Goal: Information Seeking & Learning: Learn about a topic

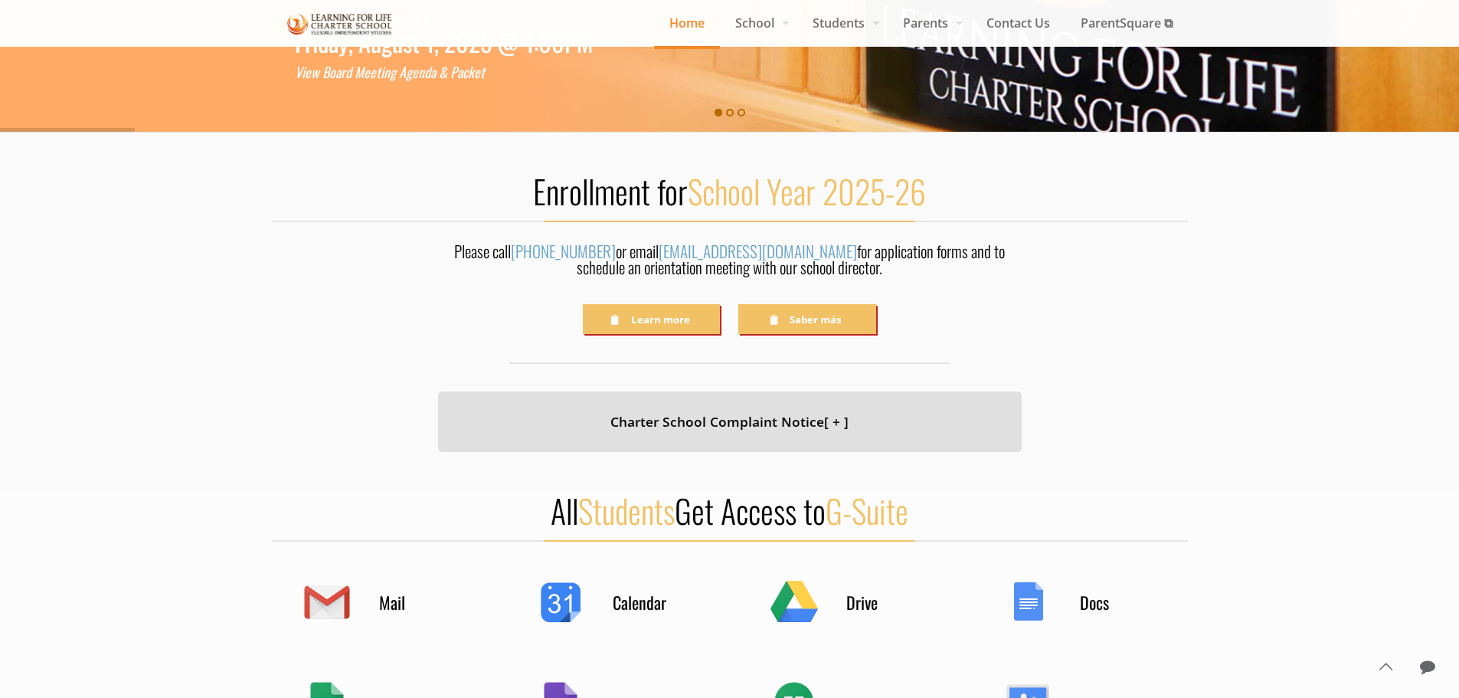
scroll to position [306, 0]
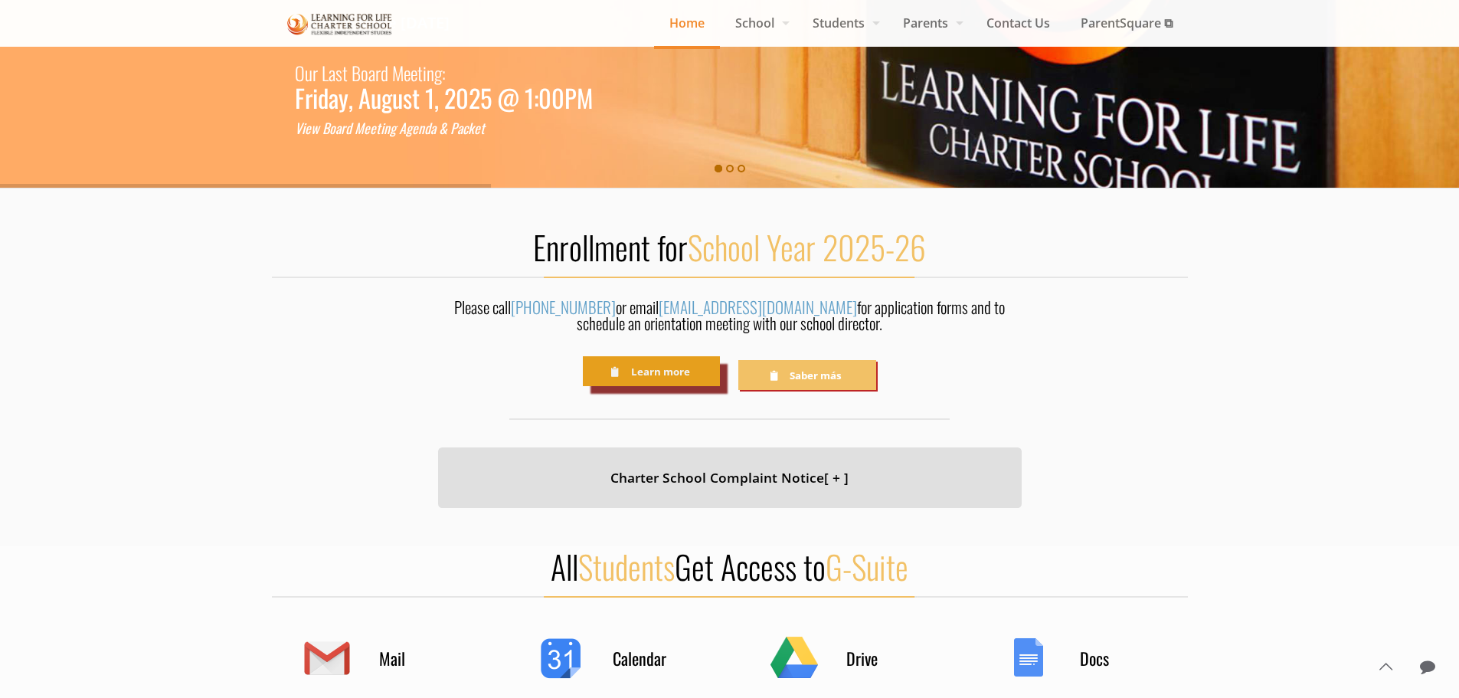
click at [667, 380] on link "Learn more" at bounding box center [651, 371] width 137 height 30
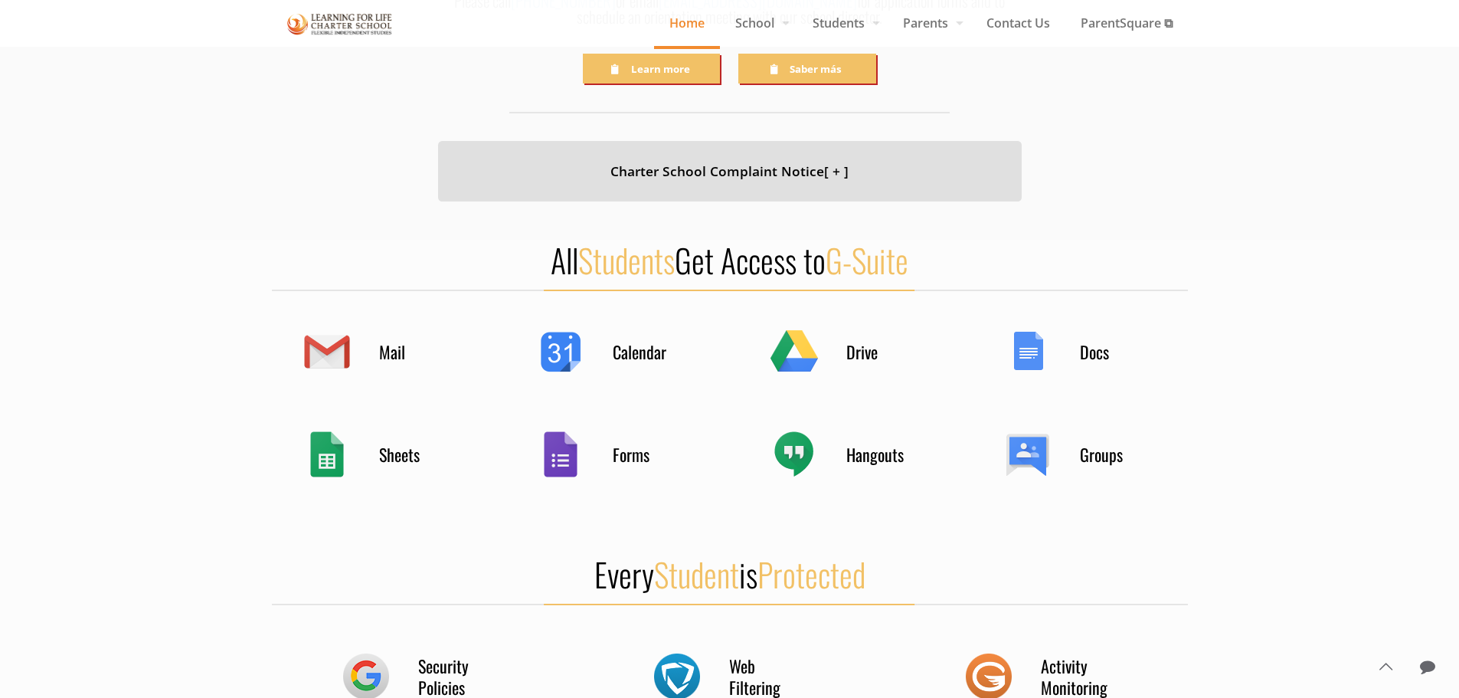
scroll to position [995, 0]
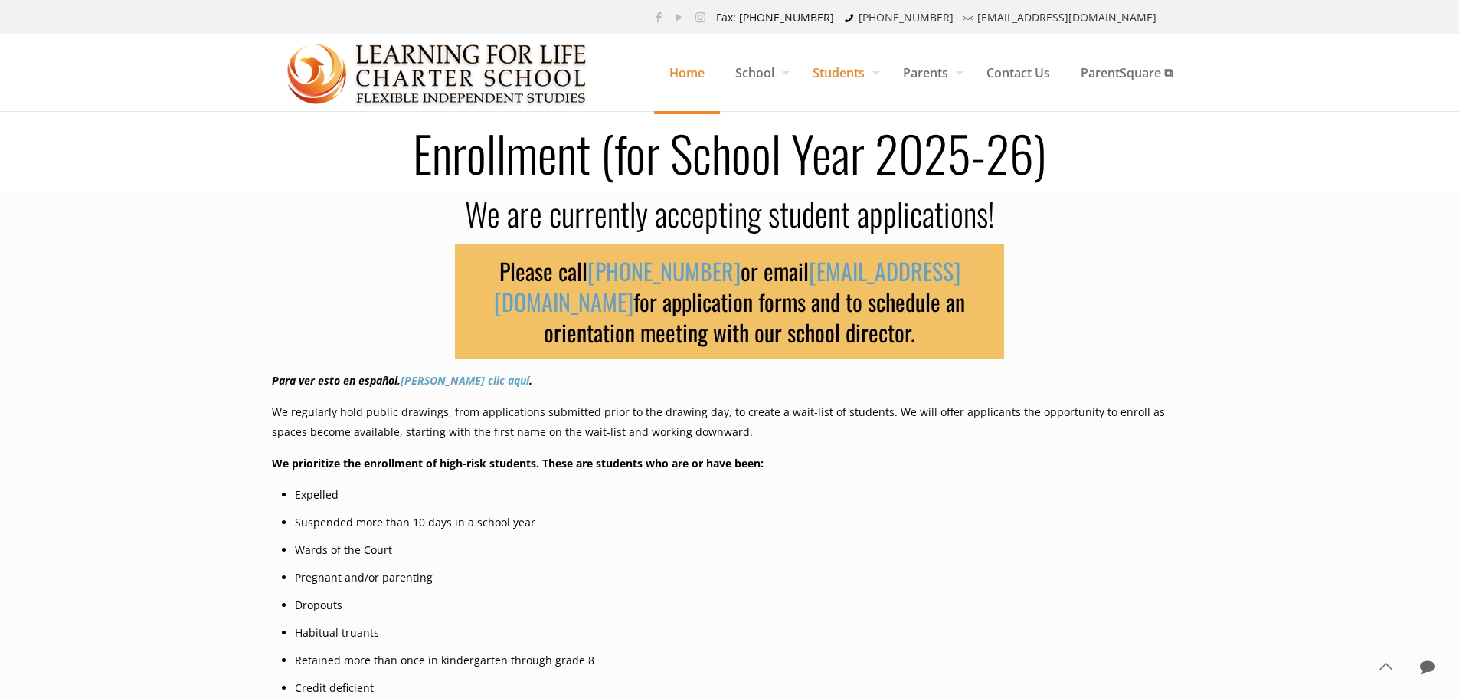
click at [663, 72] on span "Home" at bounding box center [687, 73] width 66 height 46
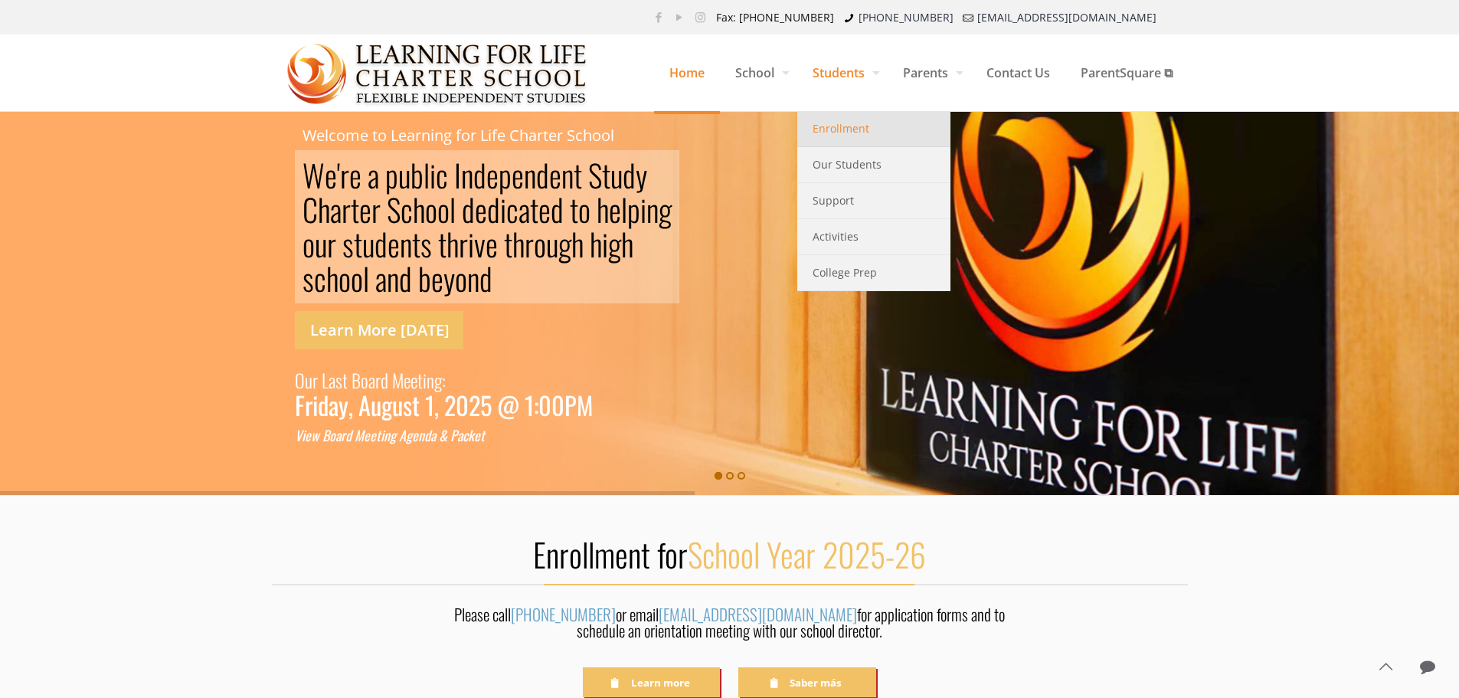
click at [849, 128] on span "Enrollment" at bounding box center [840, 129] width 57 height 20
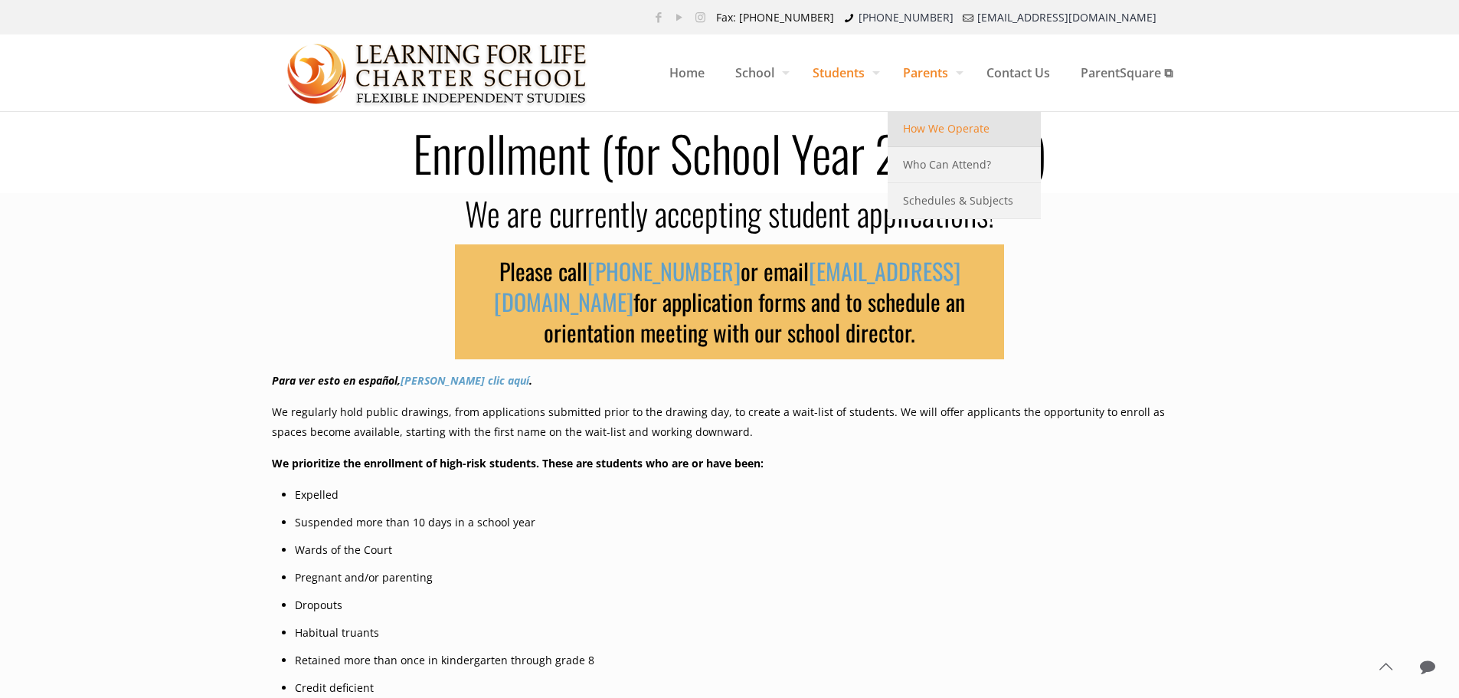
click at [941, 129] on span "How We Operate" at bounding box center [946, 129] width 87 height 20
click at [931, 131] on span "How We Operate" at bounding box center [946, 129] width 87 height 20
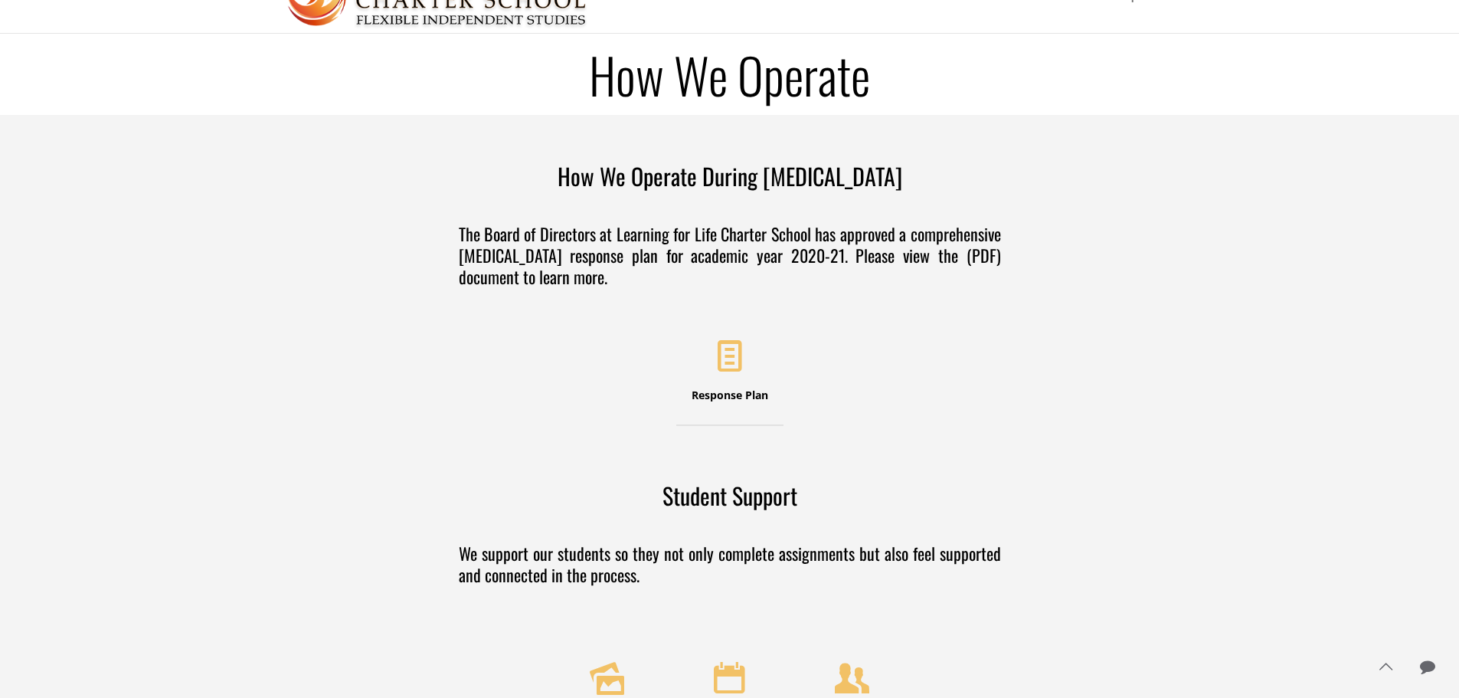
scroll to position [77, 0]
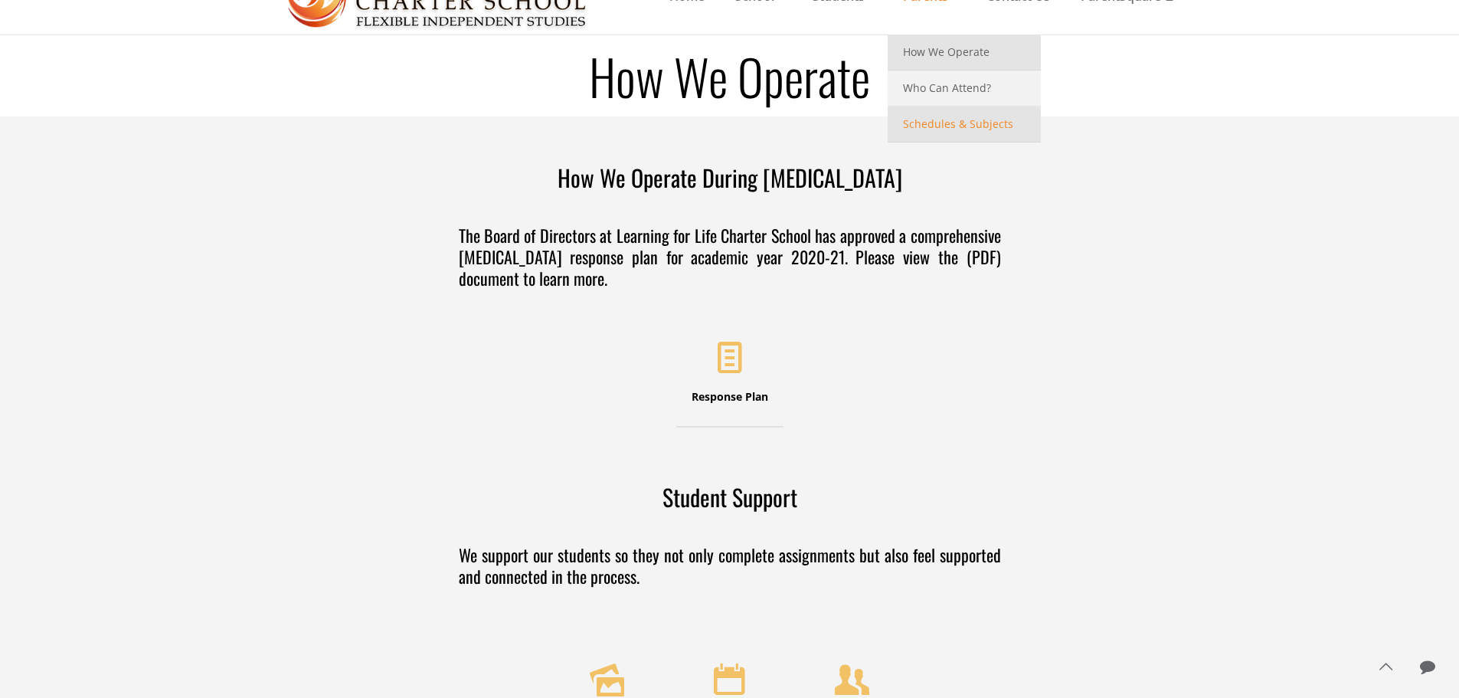
click at [960, 132] on span "Schedules & Subjects" at bounding box center [958, 124] width 110 height 20
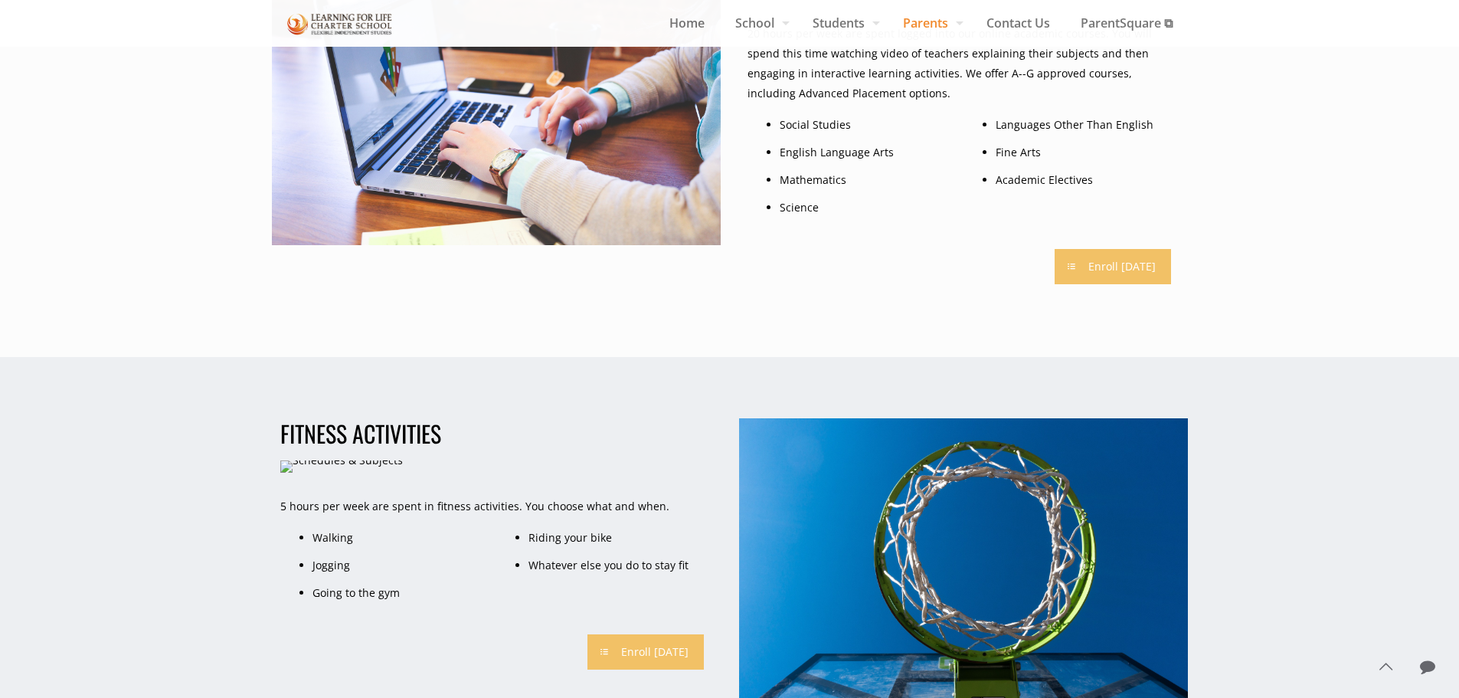
scroll to position [77, 0]
